Goal: Information Seeking & Learning: Learn about a topic

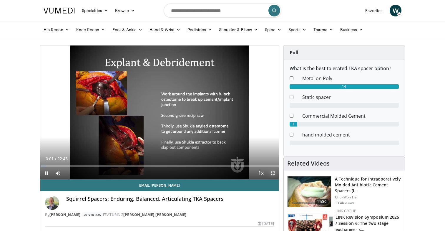
click at [273, 174] on span "Video Player" at bounding box center [273, 174] width 12 height 12
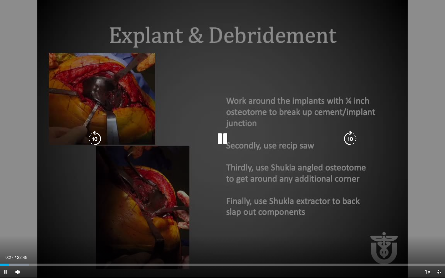
click at [5, 176] on div "10 seconds Tap to unmute" at bounding box center [222, 139] width 445 height 278
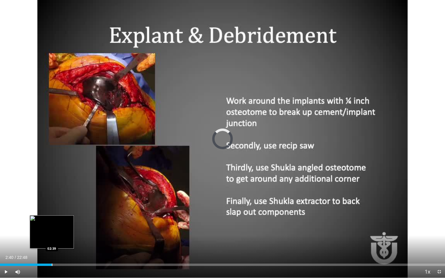
click at [52, 231] on div "Loaded : 11.69% 02:40 02:39" at bounding box center [222, 263] width 445 height 6
click at [59, 231] on div "Progress Bar" at bounding box center [59, 264] width 1 height 2
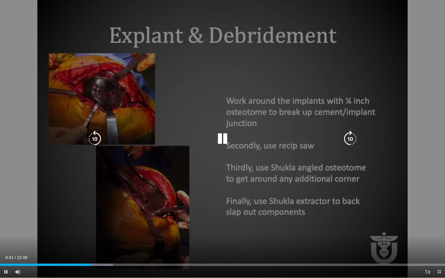
click at [351, 140] on icon "Video Player" at bounding box center [350, 139] width 16 height 16
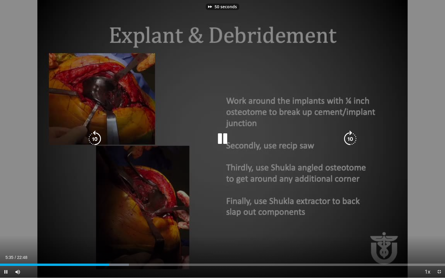
click at [351, 140] on icon "Video Player" at bounding box center [350, 139] width 16 height 16
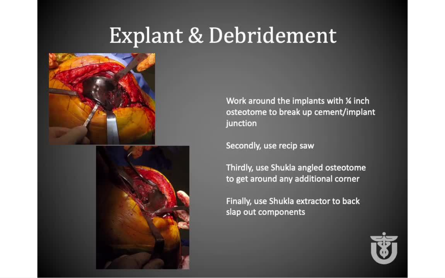
click at [412, 98] on div "80 seconds Tap to unmute" at bounding box center [222, 139] width 445 height 278
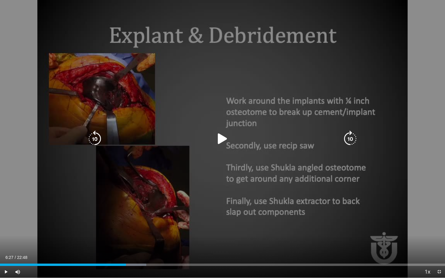
click at [221, 140] on icon "Video Player" at bounding box center [222, 139] width 16 height 16
click at [73, 79] on div "80 seconds Tap to unmute" at bounding box center [222, 139] width 445 height 278
click at [223, 140] on icon "Video Player" at bounding box center [222, 139] width 16 height 16
click at [347, 140] on icon "Video Player" at bounding box center [350, 139] width 16 height 16
click at [99, 137] on icon "Video Player" at bounding box center [94, 139] width 16 height 16
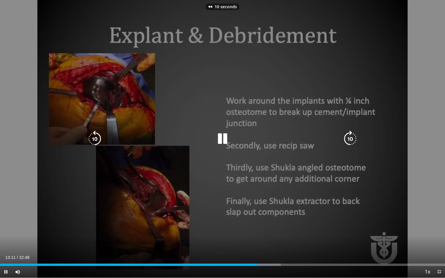
click at [99, 137] on icon "Video Player" at bounding box center [94, 139] width 16 height 16
click at [105, 141] on div "Video Player" at bounding box center [222, 139] width 267 height 12
click at [98, 139] on icon "Video Player" at bounding box center [94, 139] width 16 height 16
click at [218, 141] on icon "Video Player" at bounding box center [222, 139] width 16 height 16
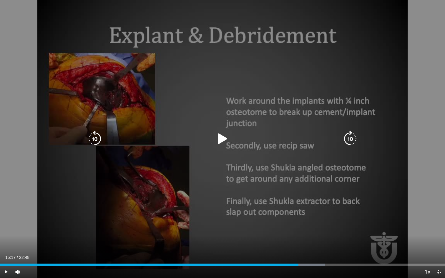
click at [221, 142] on icon "Video Player" at bounding box center [222, 139] width 16 height 16
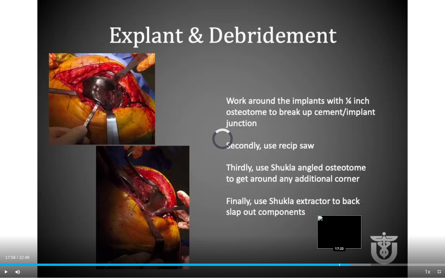
click at [339, 231] on div "Progress Bar" at bounding box center [339, 264] width 1 height 2
click at [345, 231] on div "Progress Bar" at bounding box center [345, 264] width 1 height 2
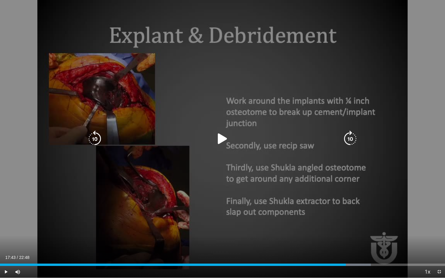
click at [221, 143] on icon "Video Player" at bounding box center [222, 139] width 16 height 16
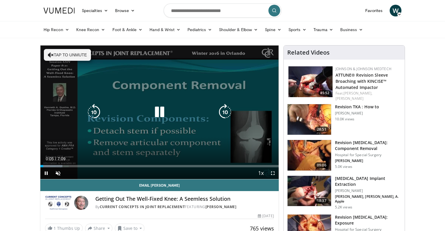
click at [69, 54] on button "Tap to unmute" at bounding box center [67, 55] width 47 height 12
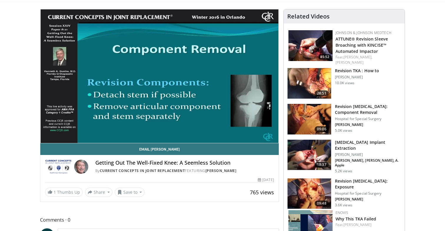
scroll to position [37, 0]
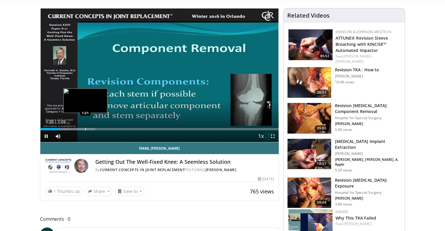
click at [85, 126] on div "10 seconds Tap to unmute" at bounding box center [159, 76] width 238 height 134
click at [83, 130] on div "Progress Bar" at bounding box center [83, 129] width 1 height 2
click at [89, 128] on div "Progress Bar" at bounding box center [89, 129] width 1 height 2
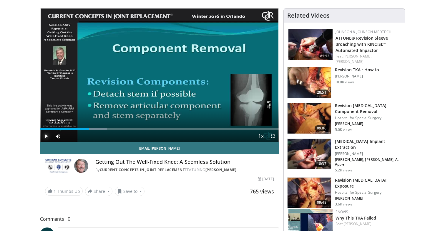
click at [49, 136] on span "Video Player" at bounding box center [46, 137] width 12 height 12
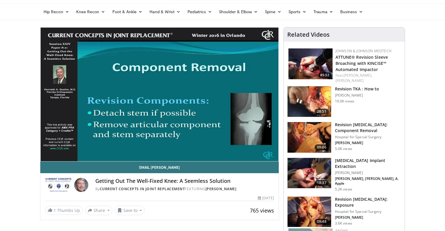
scroll to position [17, 0]
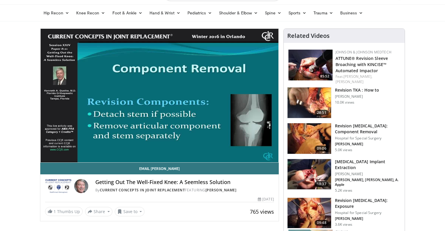
click at [309, 200] on img at bounding box center [309, 213] width 44 height 31
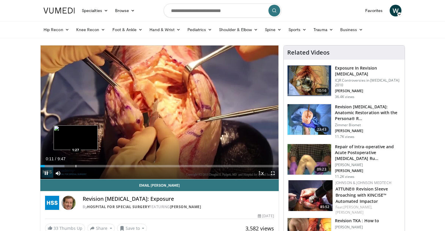
click at [76, 166] on div "Progress Bar" at bounding box center [76, 166] width 1 height 2
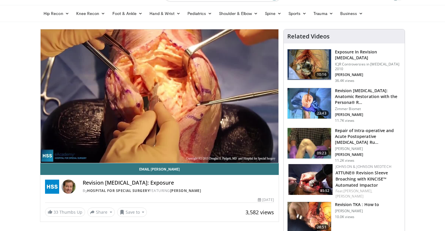
scroll to position [24, 0]
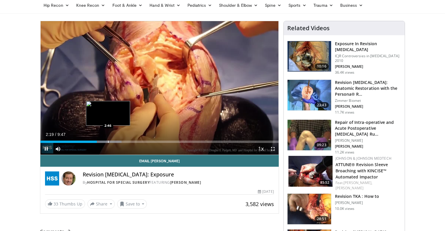
click at [108, 141] on div "Progress Bar" at bounding box center [108, 142] width 1 height 2
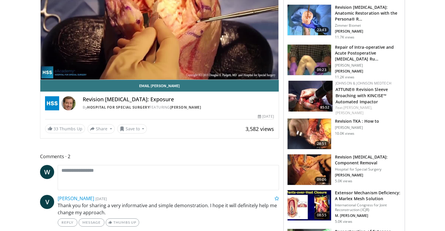
scroll to position [124, 0]
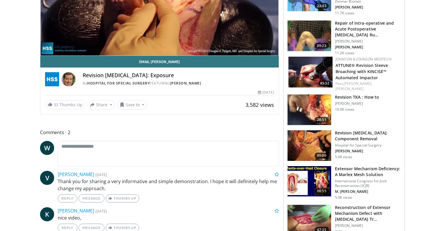
click at [306, 141] on img at bounding box center [309, 146] width 44 height 31
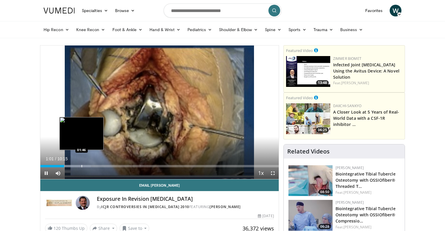
click at [81, 166] on div "Progress Bar" at bounding box center [81, 166] width 1 height 2
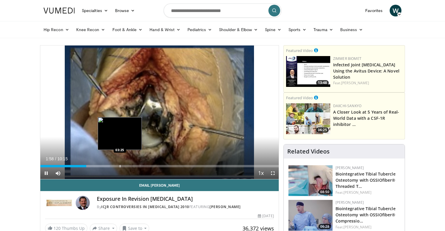
click at [120, 166] on div "Progress Bar" at bounding box center [120, 166] width 1 height 2
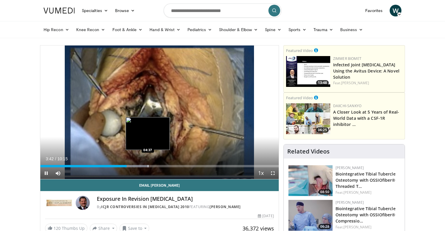
click at [147, 163] on div "Loaded : 45.53% 03:42 04:37" at bounding box center [159, 165] width 238 height 6
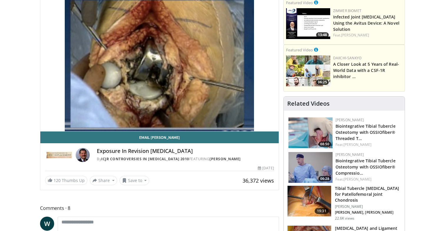
scroll to position [51, 0]
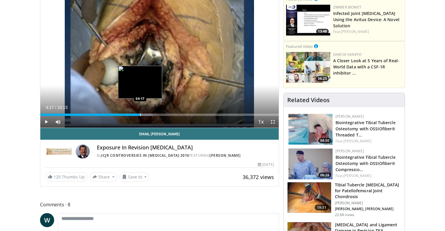
click at [140, 116] on div "Progress Bar" at bounding box center [140, 115] width 1 height 2
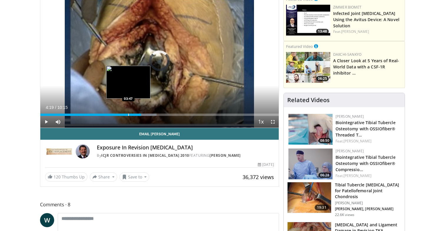
click at [128, 114] on div "Progress Bar" at bounding box center [128, 115] width 1 height 2
